Goal: Task Accomplishment & Management: Complete application form

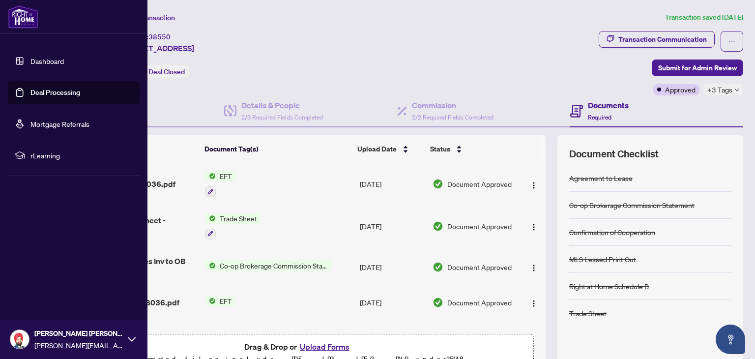
click at [45, 60] on link "Dashboard" at bounding box center [46, 60] width 33 height 9
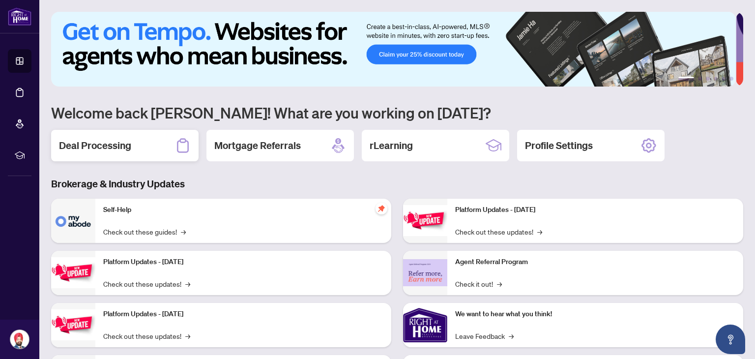
click at [173, 146] on div "Deal Processing" at bounding box center [124, 145] width 147 height 31
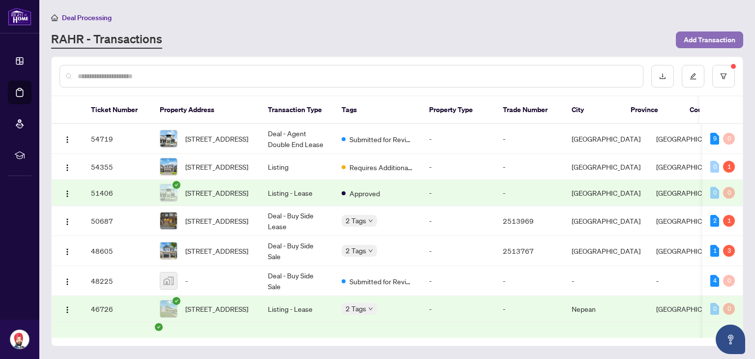
click at [719, 42] on span "Add Transaction" at bounding box center [709, 40] width 52 height 16
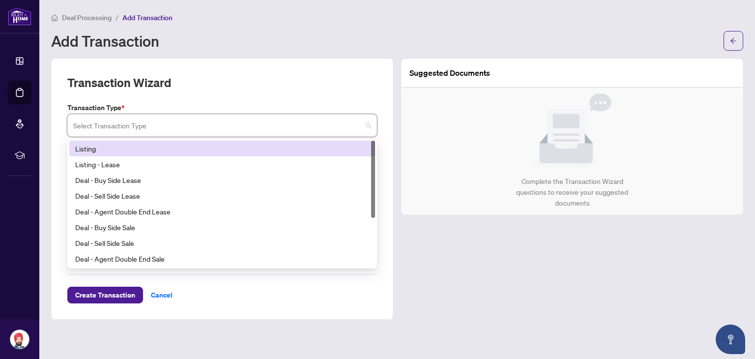
click at [340, 133] on input "search" at bounding box center [217, 127] width 289 height 22
